Goal: Information Seeking & Learning: Learn about a topic

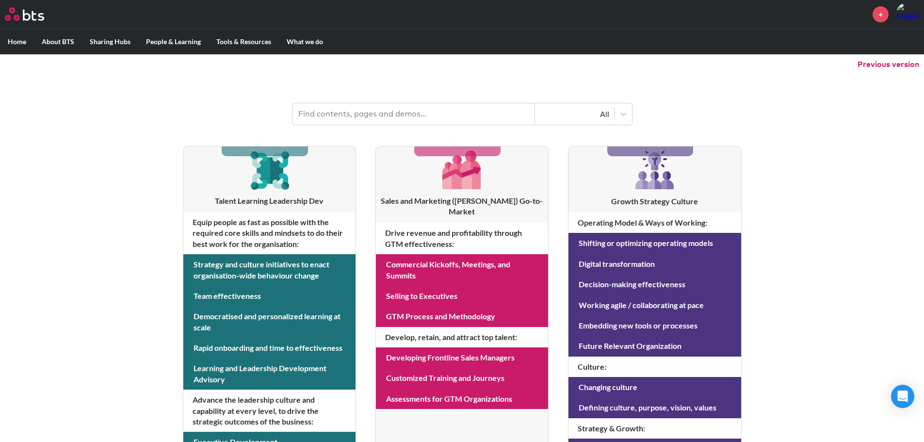
scroll to position [97, 0]
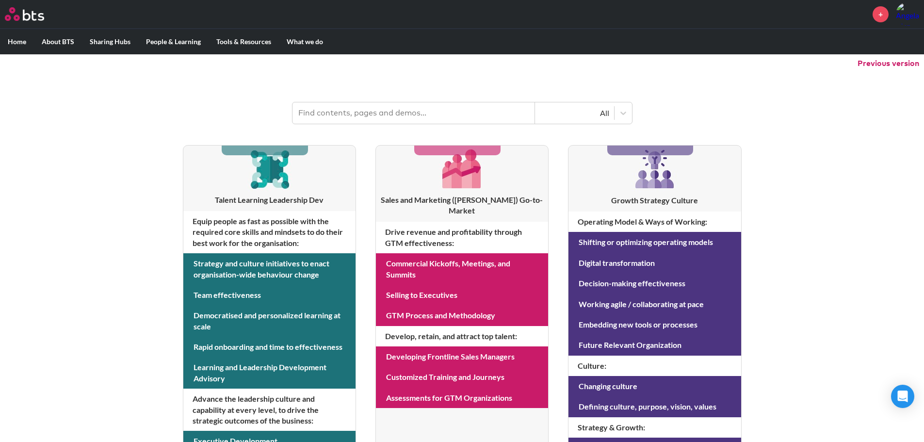
click at [409, 115] on input "text" at bounding box center [414, 112] width 243 height 21
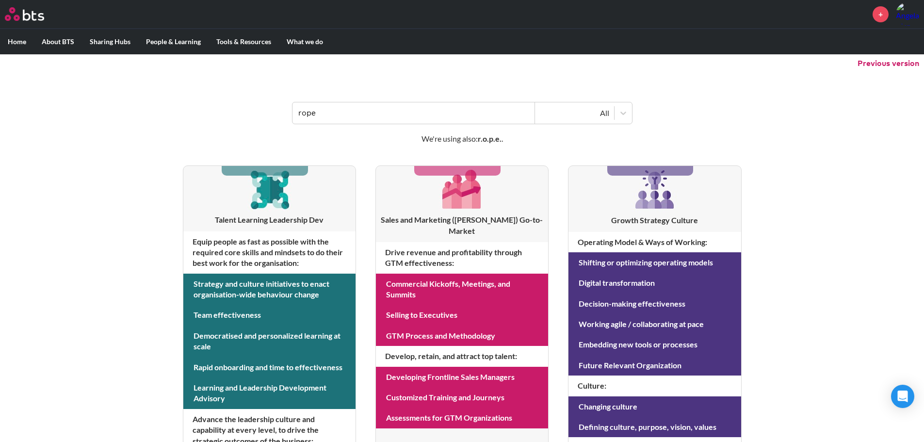
type input "rope"
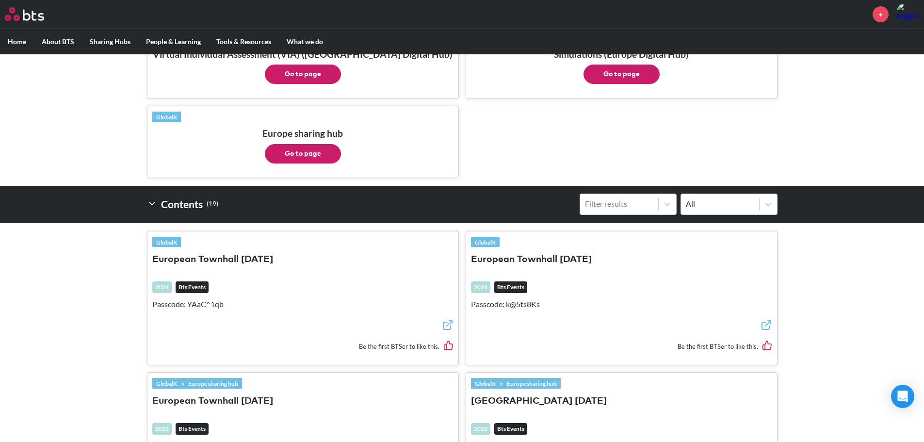
scroll to position [7, 0]
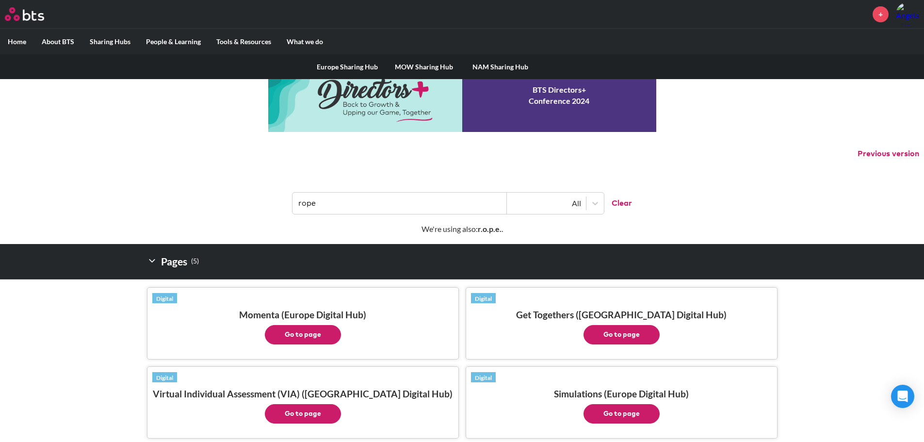
click at [113, 41] on label "Sharing Hubs" at bounding box center [110, 41] width 56 height 25
click at [0, 0] on input "Sharing Hubs" at bounding box center [0, 0] width 0 height 0
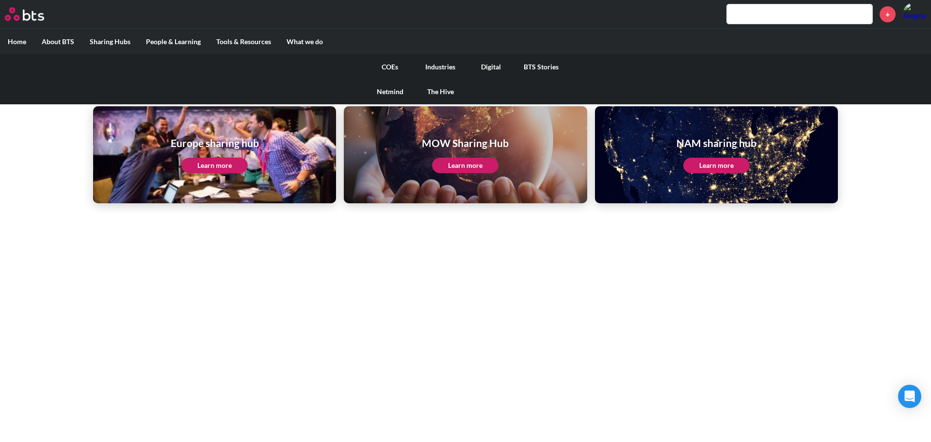
click at [393, 66] on link "COEs" at bounding box center [390, 66] width 50 height 25
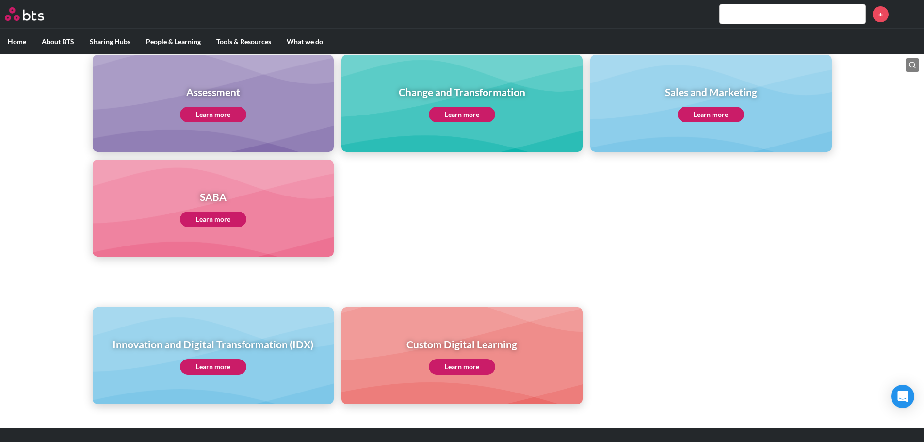
scroll to position [437, 0]
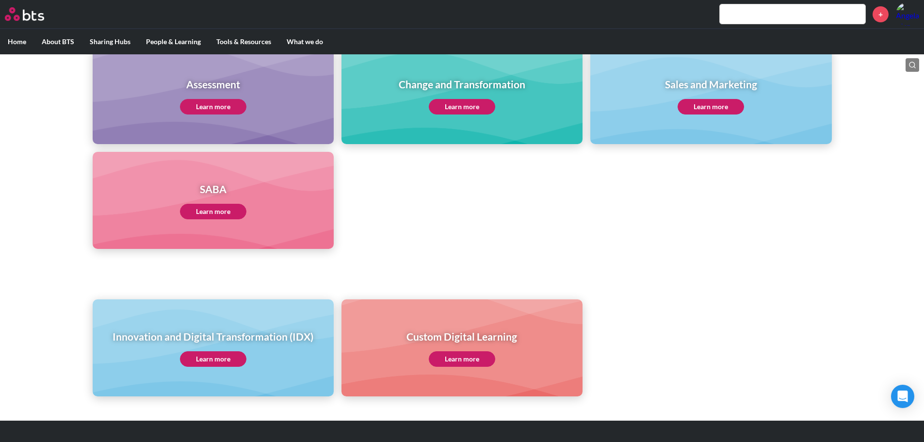
click at [706, 105] on link "Learn more" at bounding box center [711, 107] width 66 height 16
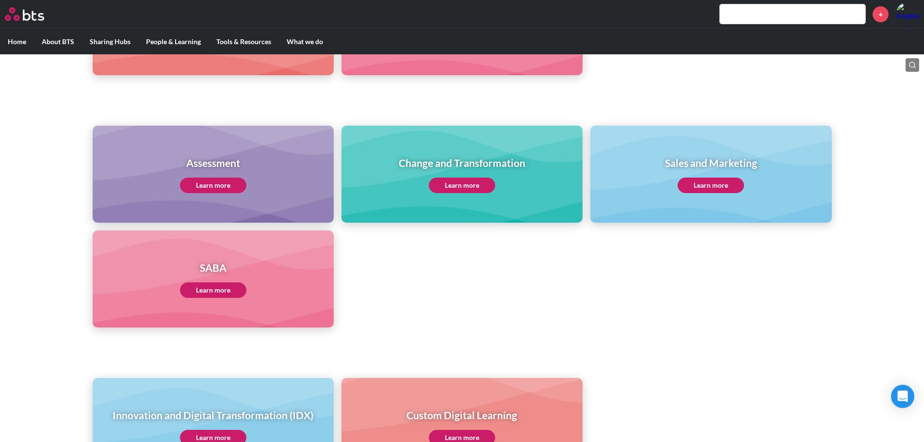
scroll to position [194, 0]
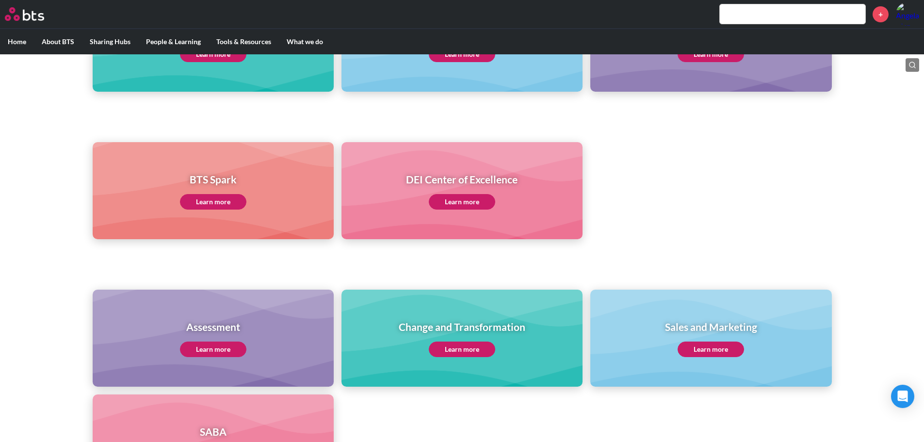
click at [769, 12] on input "text" at bounding box center [793, 13] width 146 height 19
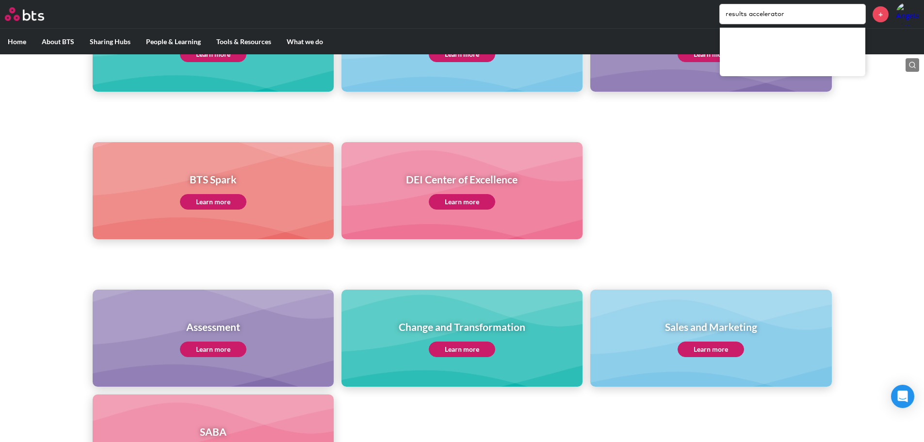
type input "results accelerator"
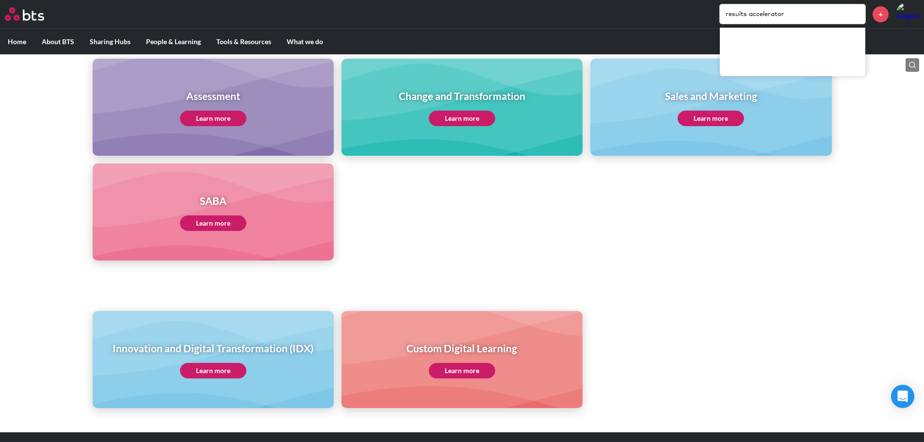
scroll to position [60, 0]
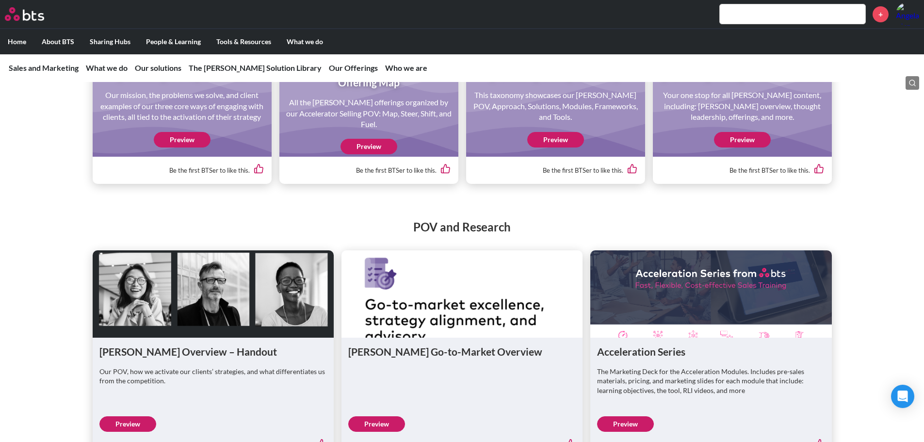
scroll to position [1051, 0]
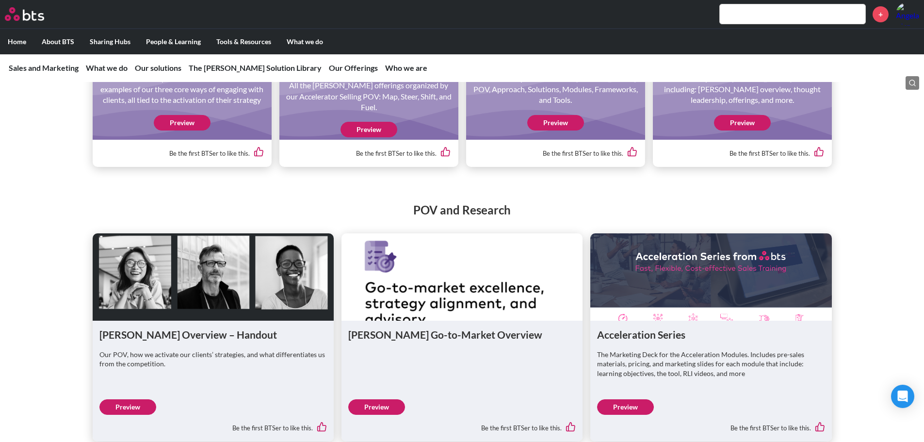
click at [746, 130] on link "Preview" at bounding box center [742, 123] width 57 height 16
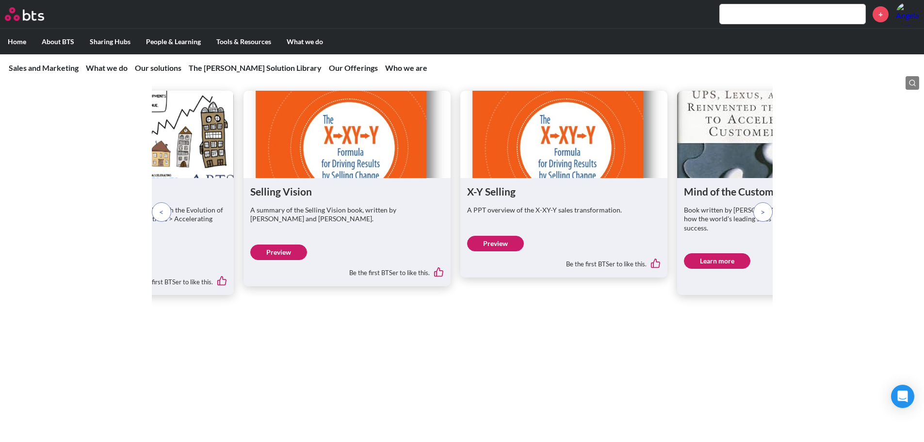
scroll to position [1488, 0]
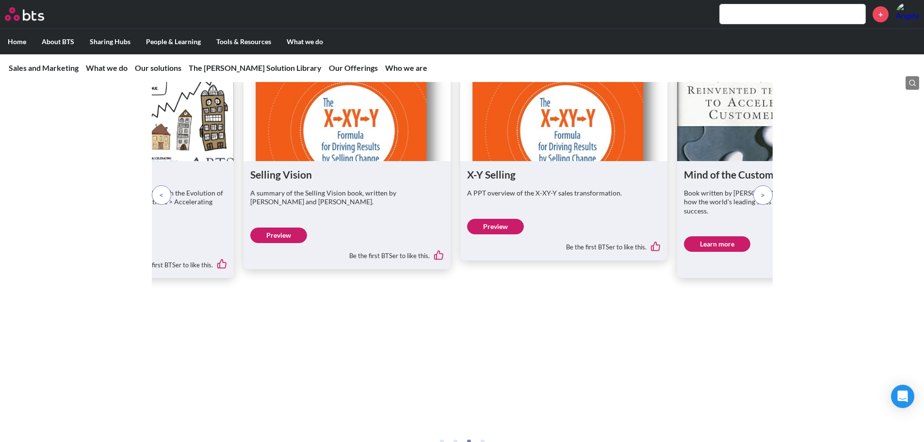
click at [766, 205] on p at bounding box center [762, 194] width 19 height 19
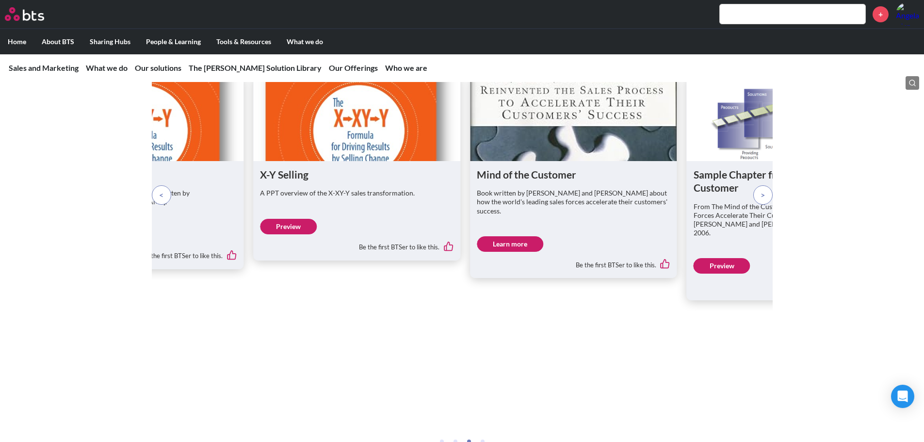
click at [766, 205] on p at bounding box center [762, 194] width 19 height 19
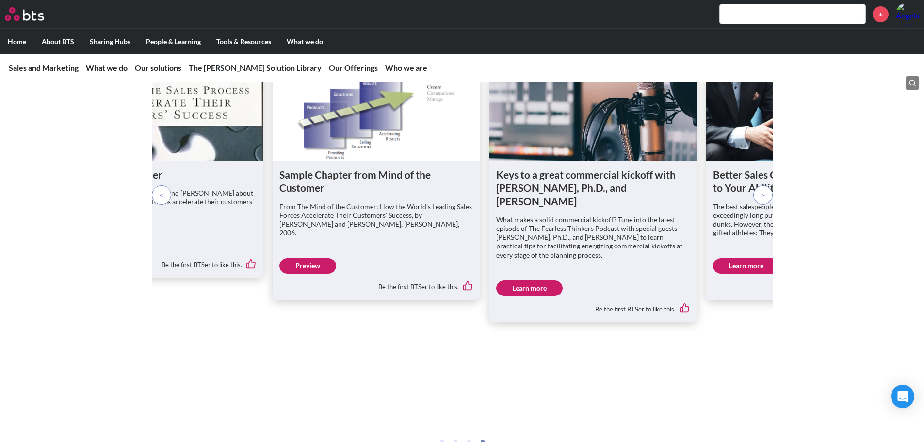
click at [766, 205] on p at bounding box center [762, 194] width 19 height 19
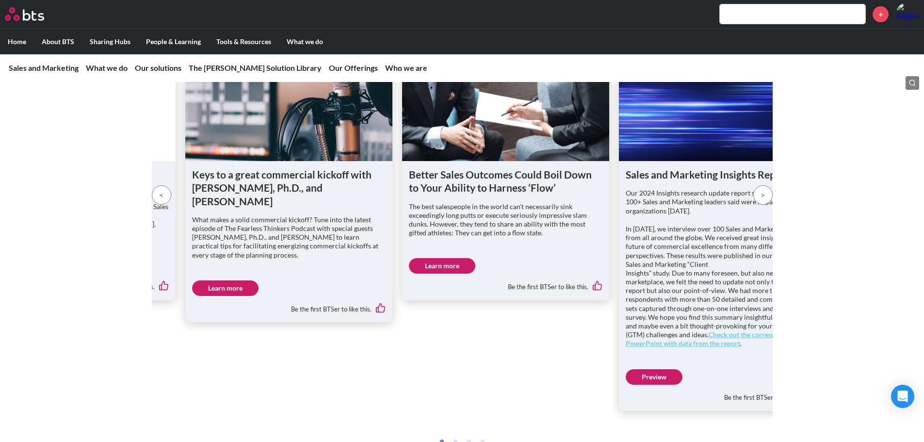
click at [766, 205] on p at bounding box center [762, 194] width 19 height 19
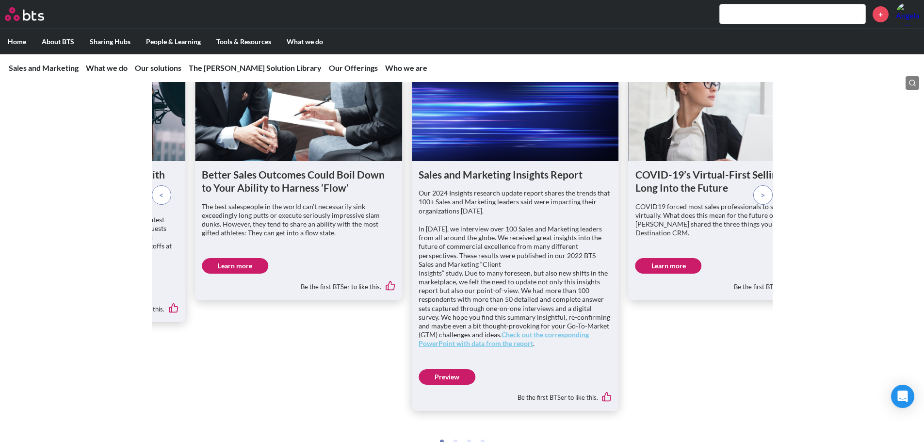
click at [764, 200] on span at bounding box center [763, 195] width 4 height 11
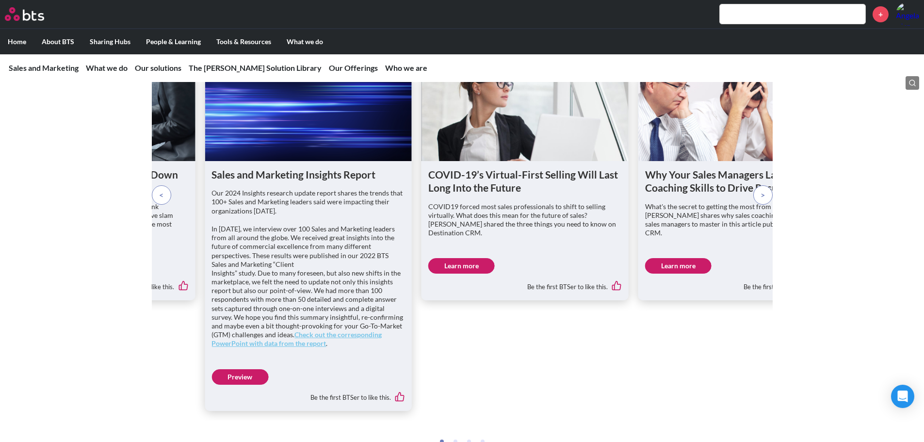
click at [764, 200] on span at bounding box center [763, 195] width 4 height 11
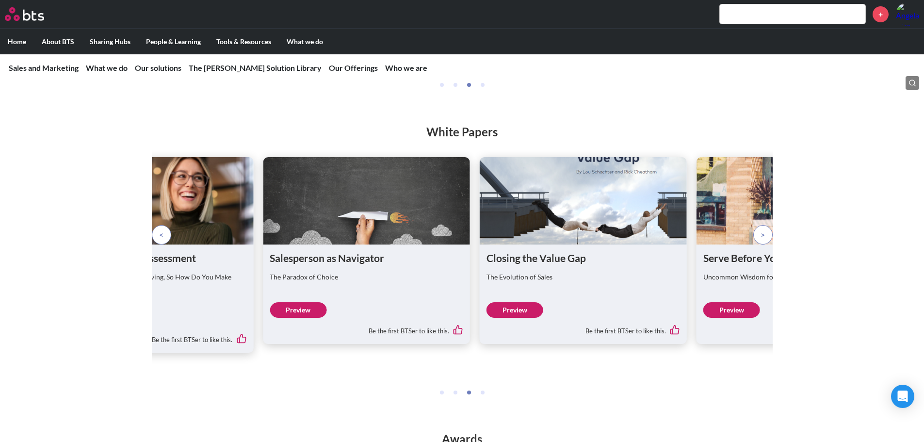
scroll to position [1924, 0]
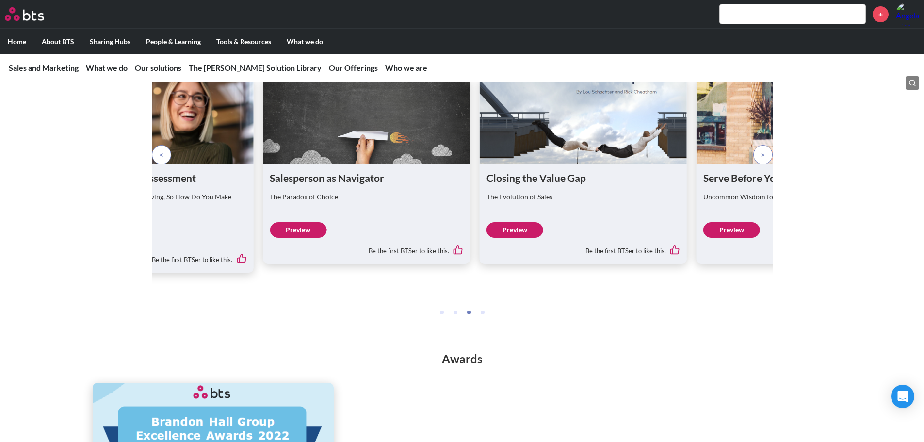
click at [759, 164] on p at bounding box center [762, 154] width 19 height 19
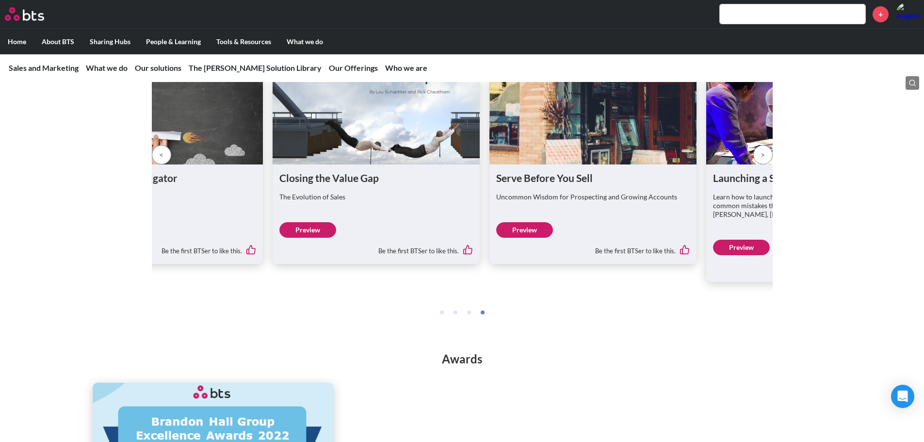
click at [759, 164] on p at bounding box center [762, 154] width 19 height 19
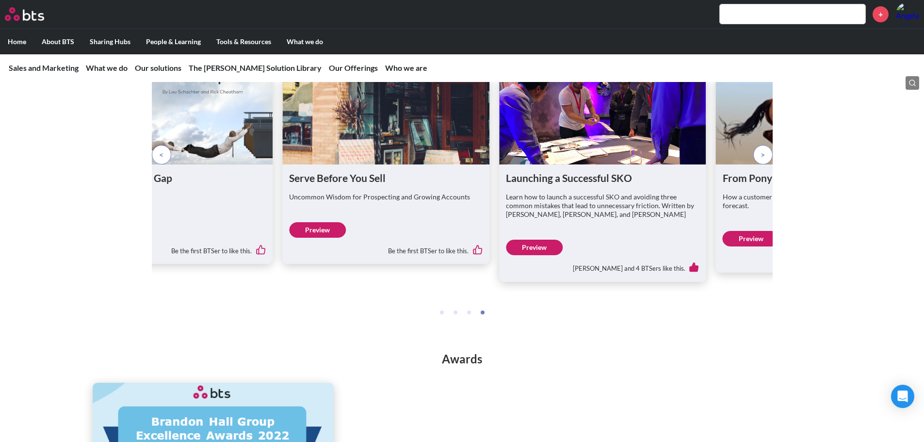
click at [759, 164] on p at bounding box center [762, 154] width 19 height 19
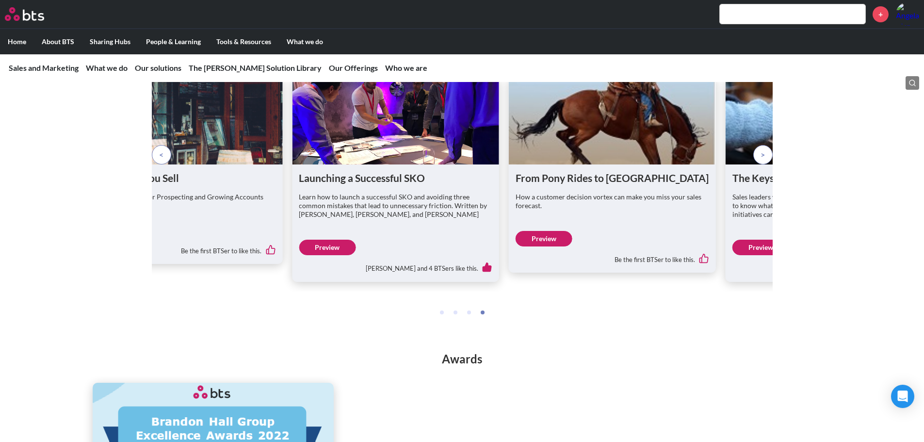
click at [759, 164] on p at bounding box center [762, 154] width 19 height 19
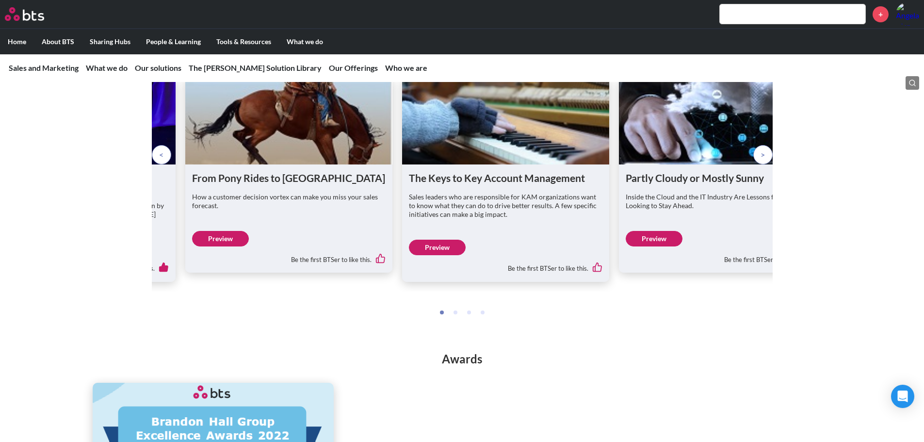
click at [759, 164] on p at bounding box center [762, 154] width 19 height 19
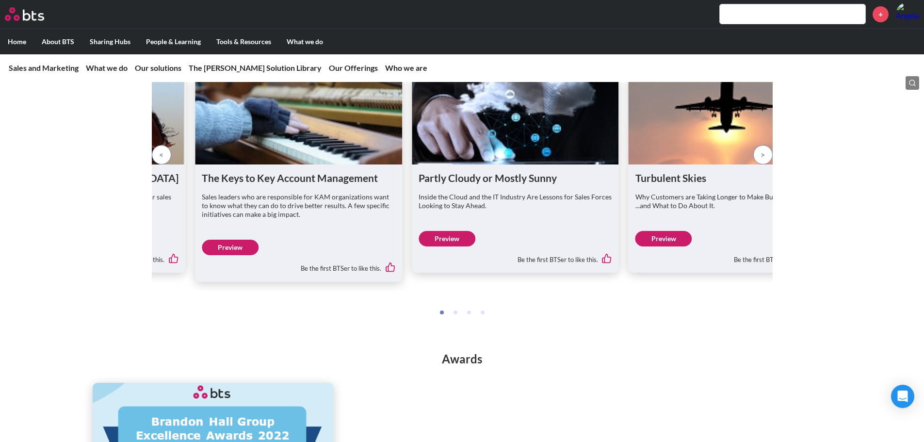
click at [758, 164] on p at bounding box center [762, 154] width 19 height 19
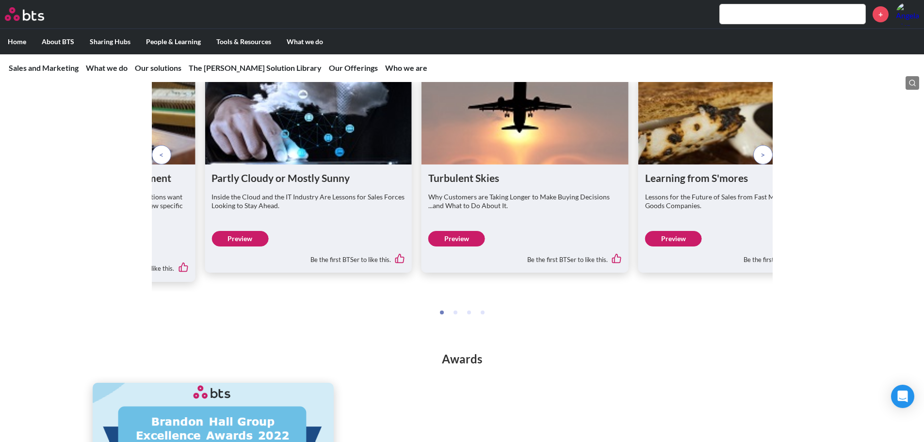
click at [758, 164] on p at bounding box center [762, 154] width 19 height 19
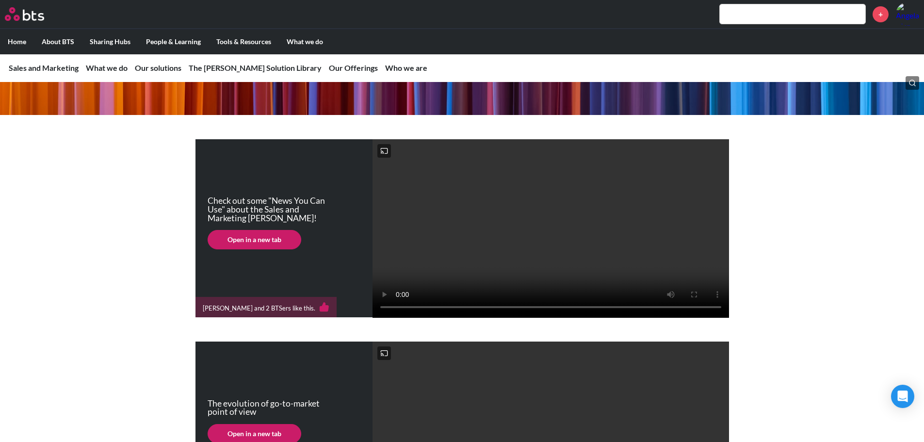
scroll to position [0, 0]
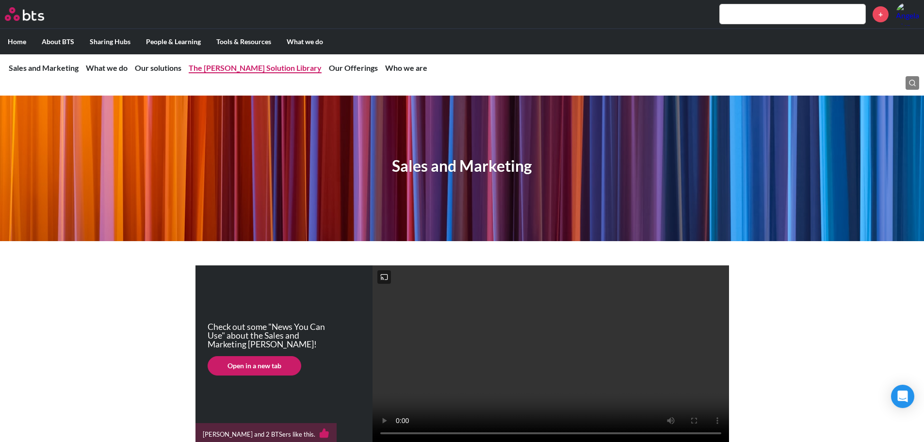
click at [231, 66] on link "The SAM Solution Library" at bounding box center [255, 67] width 133 height 9
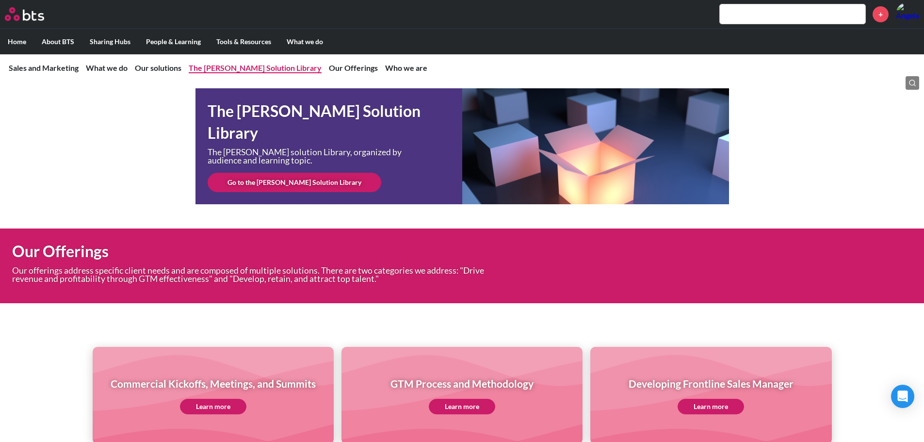
scroll to position [2818, 0]
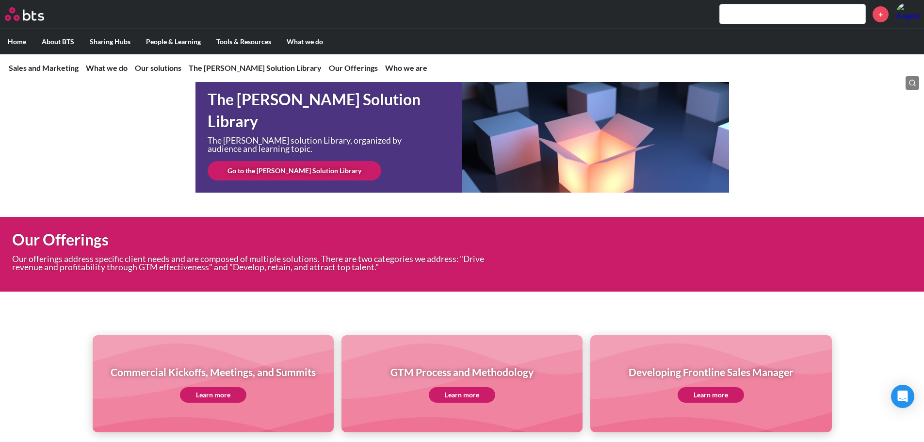
click at [247, 180] on link "Go to the SAM Solution Library" at bounding box center [295, 170] width 174 height 19
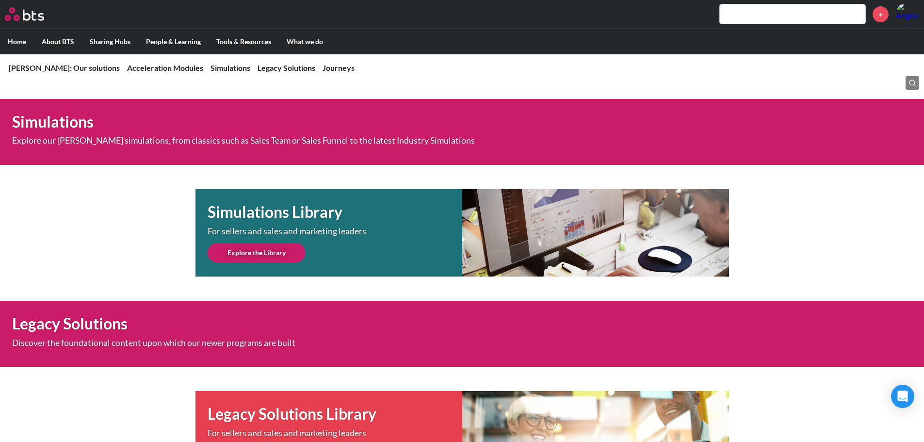
scroll to position [243, 0]
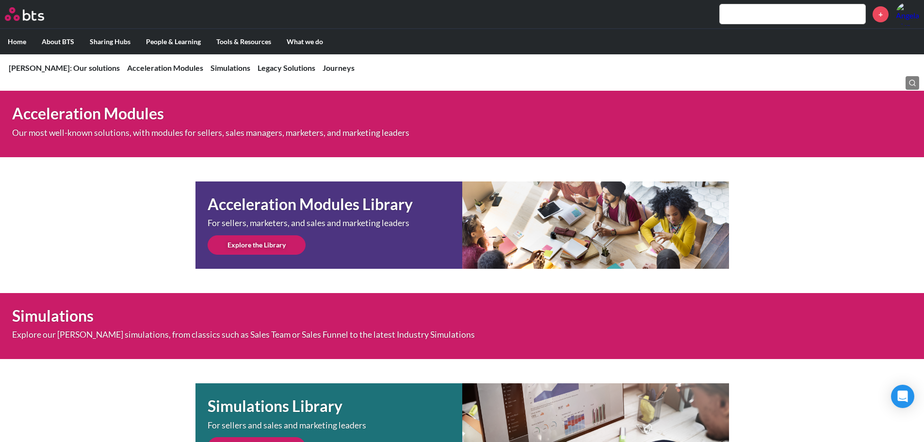
click at [272, 251] on link "Explore the Library" at bounding box center [257, 244] width 98 height 19
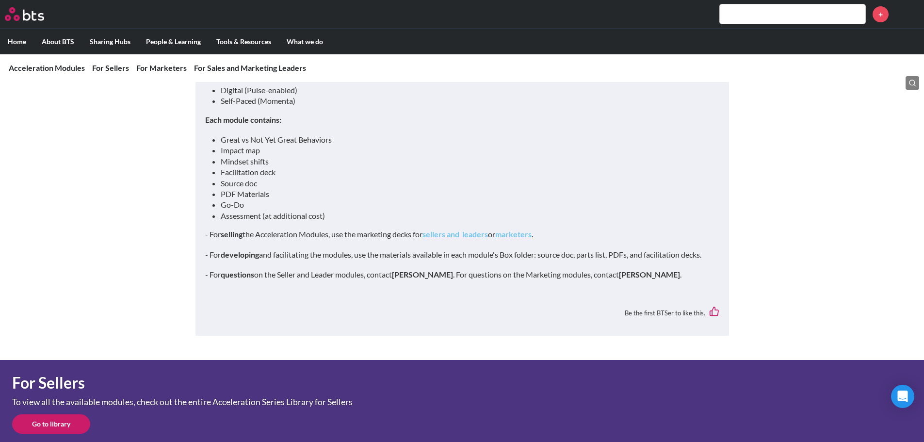
scroll to position [194, 0]
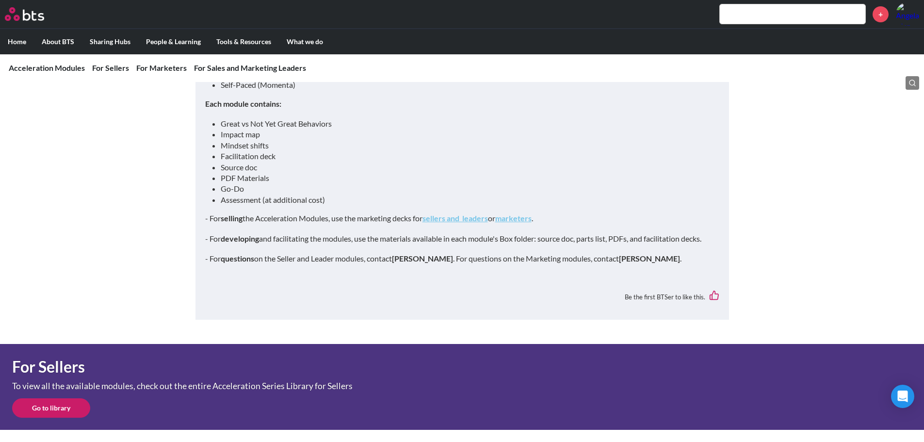
click at [440, 222] on strong "sellers and leaders" at bounding box center [455, 217] width 65 height 9
